Goal: Task Accomplishment & Management: Use online tool/utility

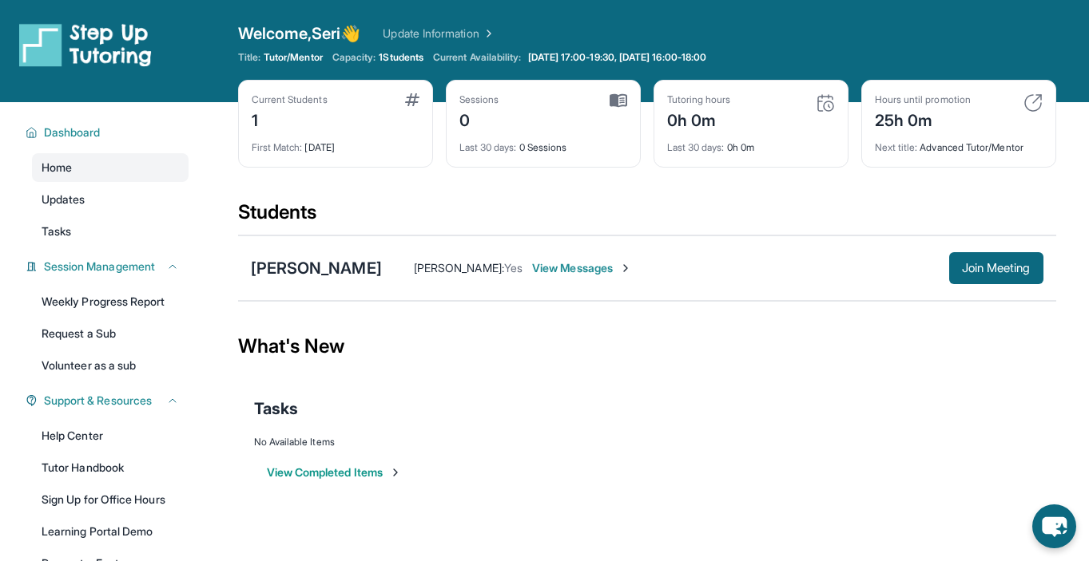
click at [532, 271] on span "View Messages" at bounding box center [582, 268] width 100 height 16
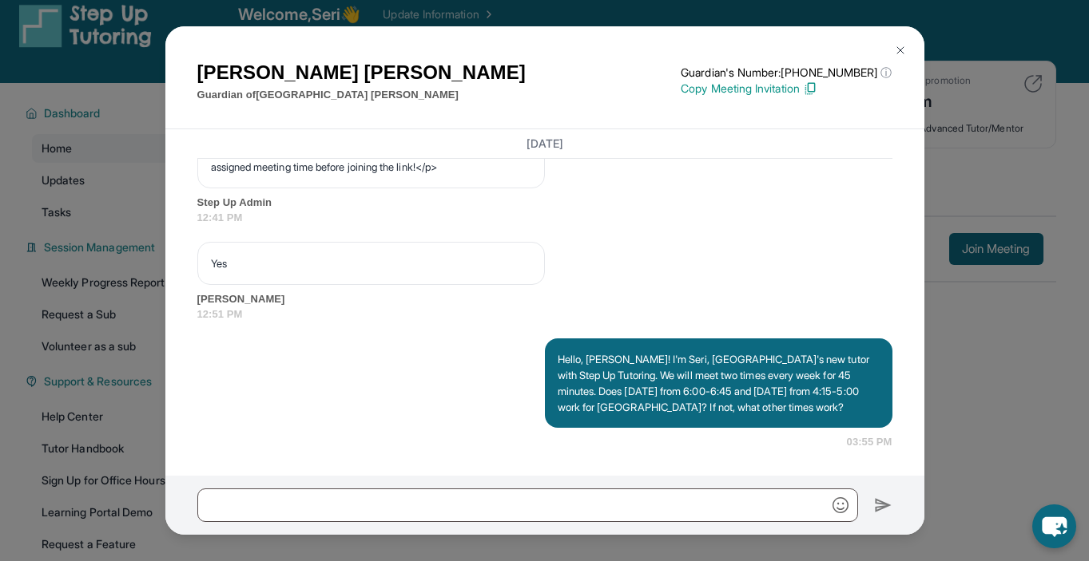
scroll to position [1080, 0]
click at [901, 47] on img at bounding box center [900, 50] width 13 height 13
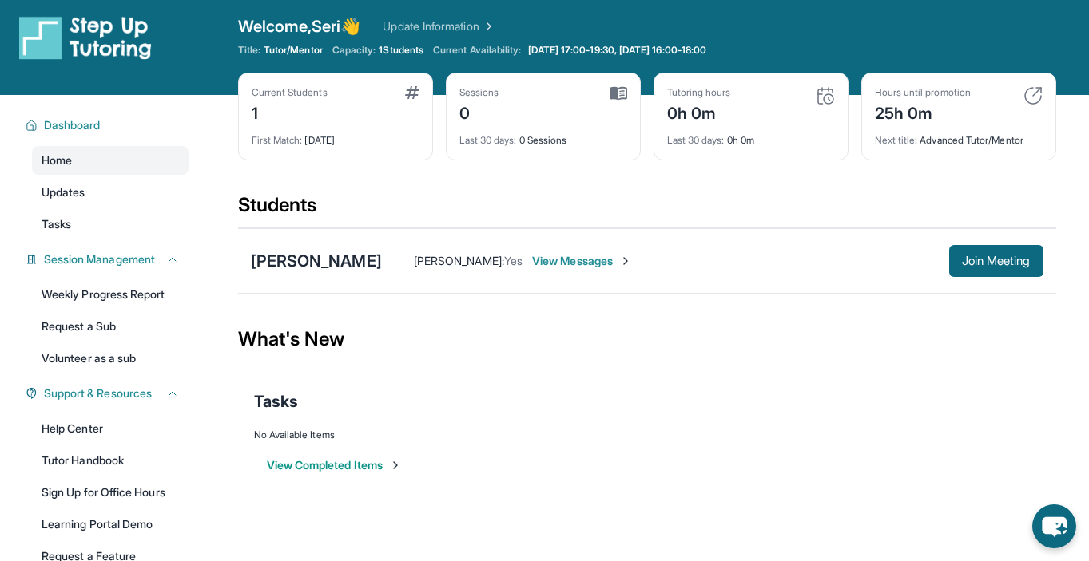
scroll to position [0, 0]
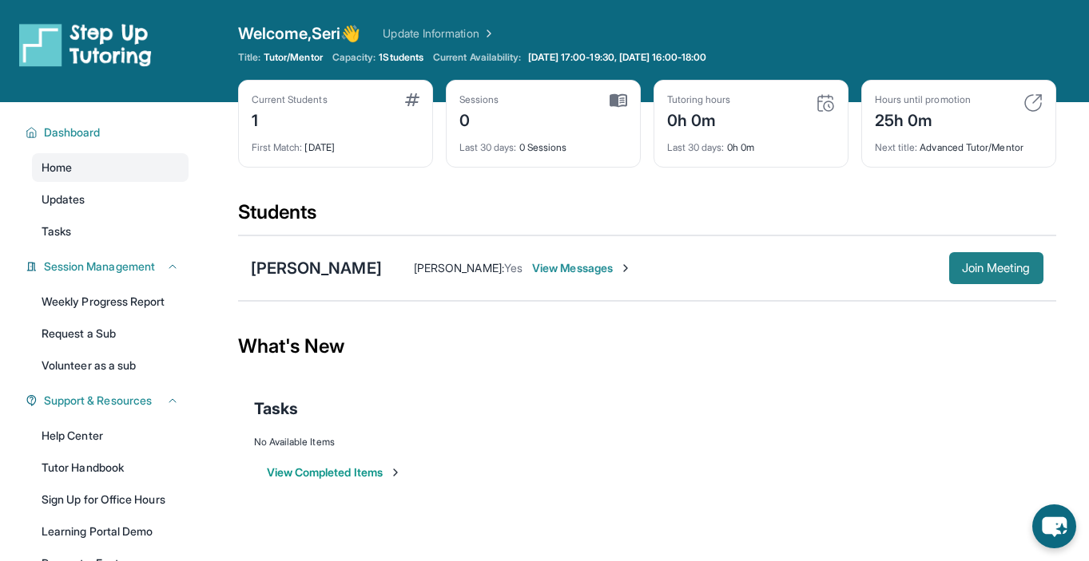
click at [985, 273] on span "Join Meeting" at bounding box center [996, 269] width 69 height 10
click at [971, 264] on span "Join Meeting" at bounding box center [996, 269] width 69 height 10
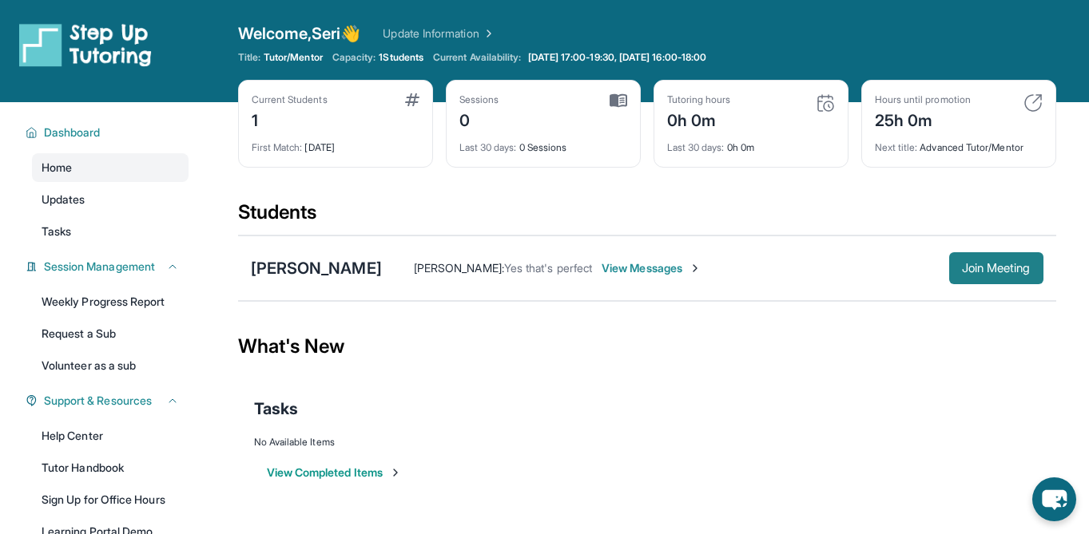
click at [990, 272] on span "Join Meeting" at bounding box center [996, 269] width 69 height 10
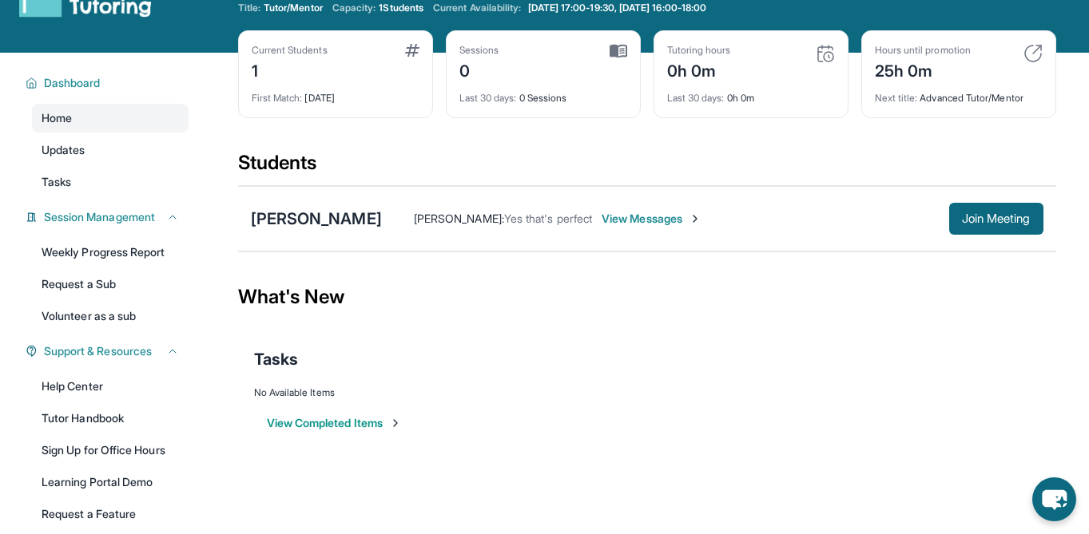
scroll to position [50, 0]
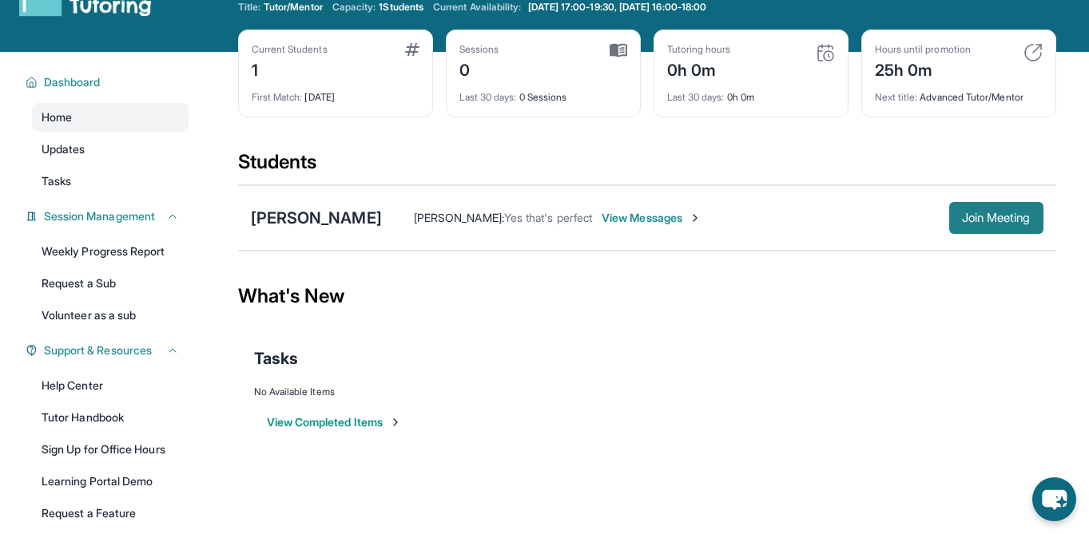
click at [1001, 216] on span "Join Meeting" at bounding box center [996, 218] width 69 height 10
click at [950, 207] on button "Join Meeting" at bounding box center [996, 218] width 94 height 32
